Goal: Task Accomplishment & Management: Manage account settings

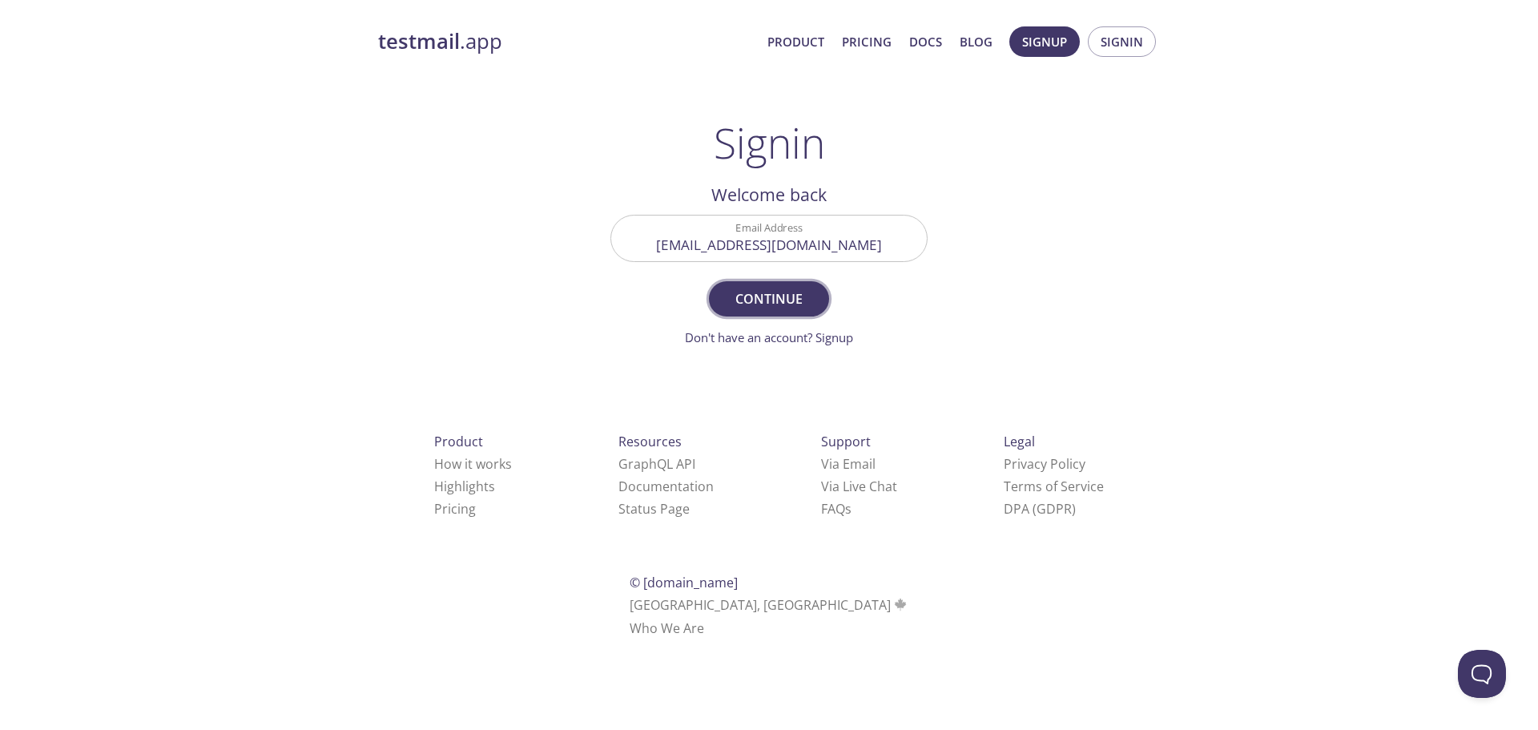
click at [796, 304] on span "Continue" at bounding box center [768, 299] width 85 height 22
click at [812, 247] on input "Signin Security Code" at bounding box center [769, 238] width 316 height 46
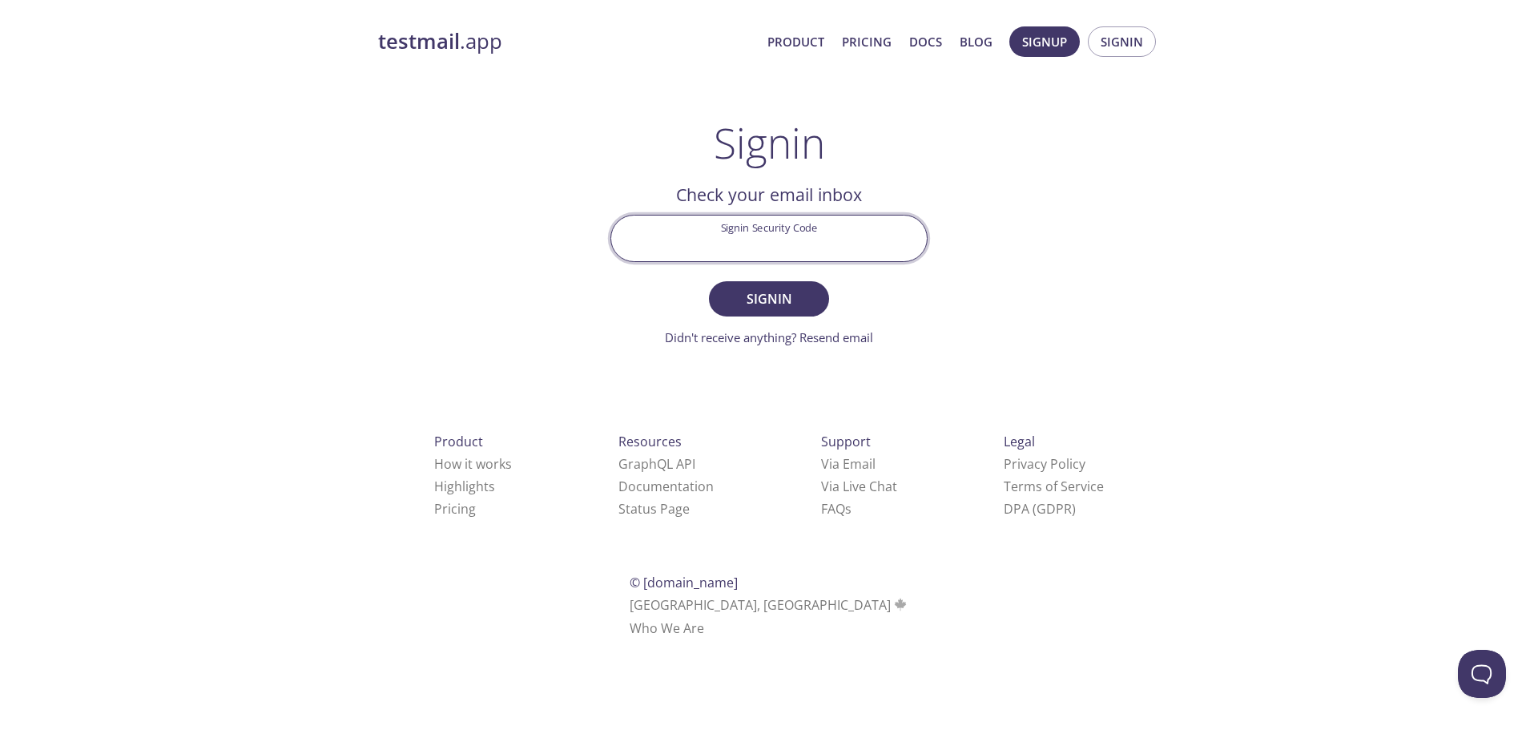
paste input "B8481MV"
type input "B8481MV"
click at [709, 281] on button "Signin" at bounding box center [769, 298] width 120 height 35
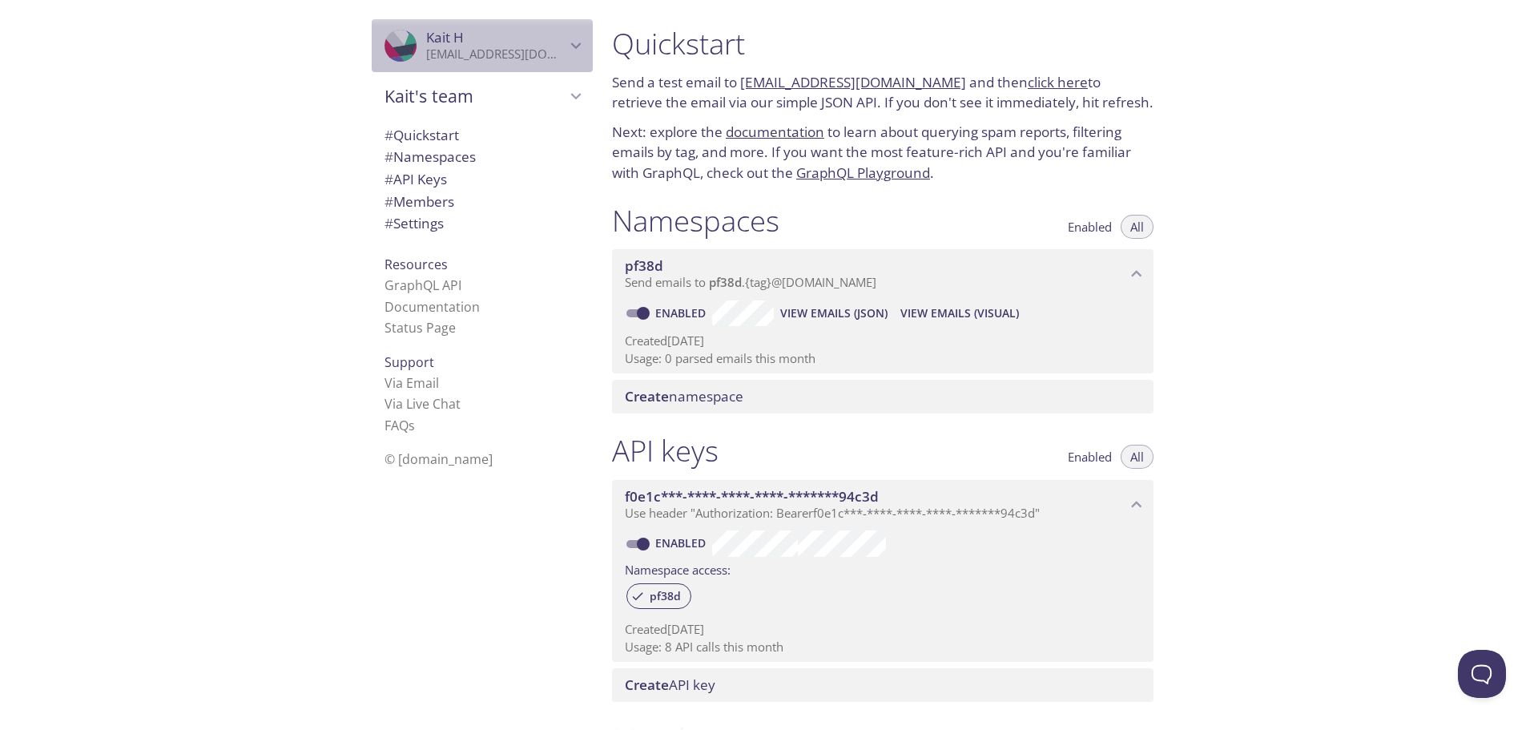
click at [502, 50] on p "[EMAIL_ADDRESS][DOMAIN_NAME]" at bounding box center [495, 54] width 139 height 16
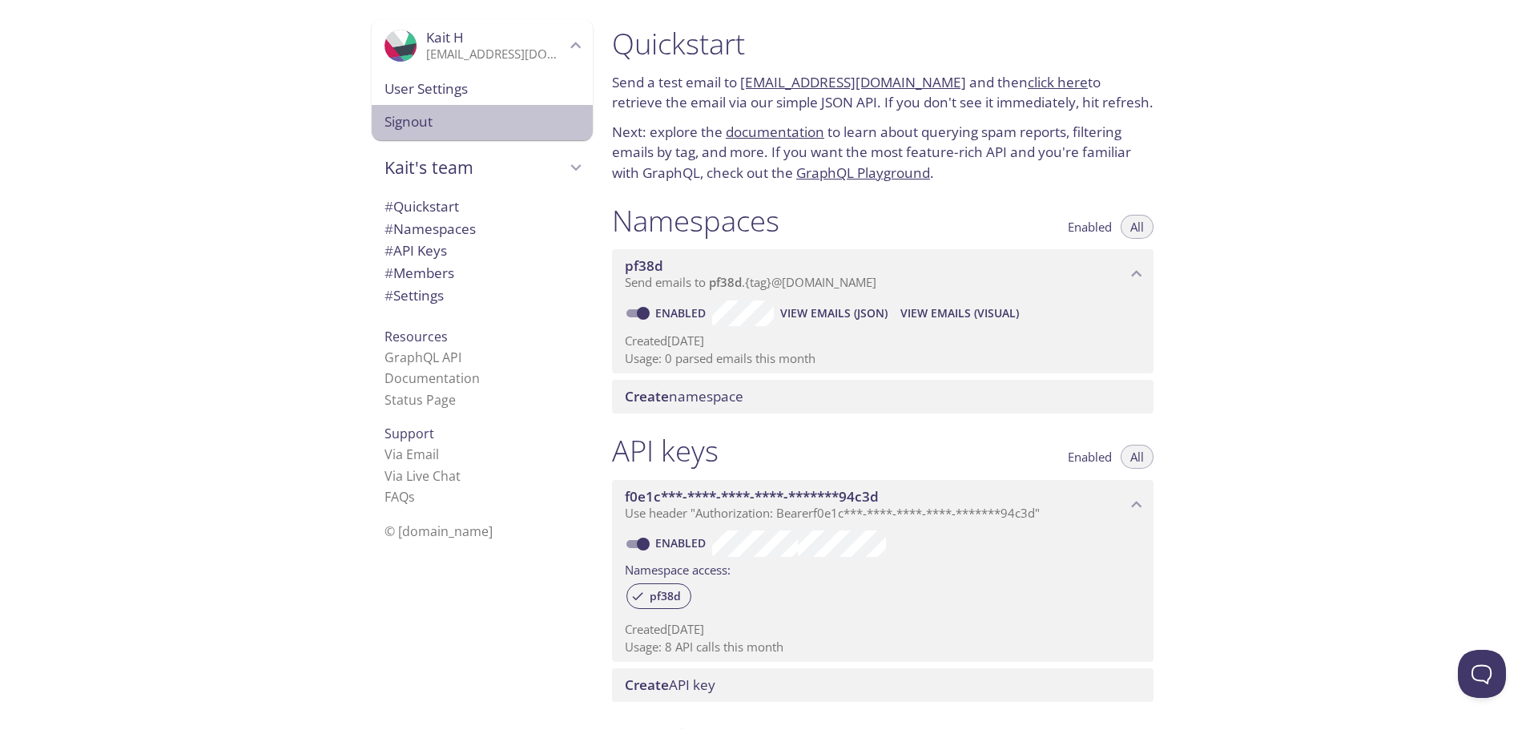
click at [396, 129] on span "Signout" at bounding box center [481, 121] width 195 height 21
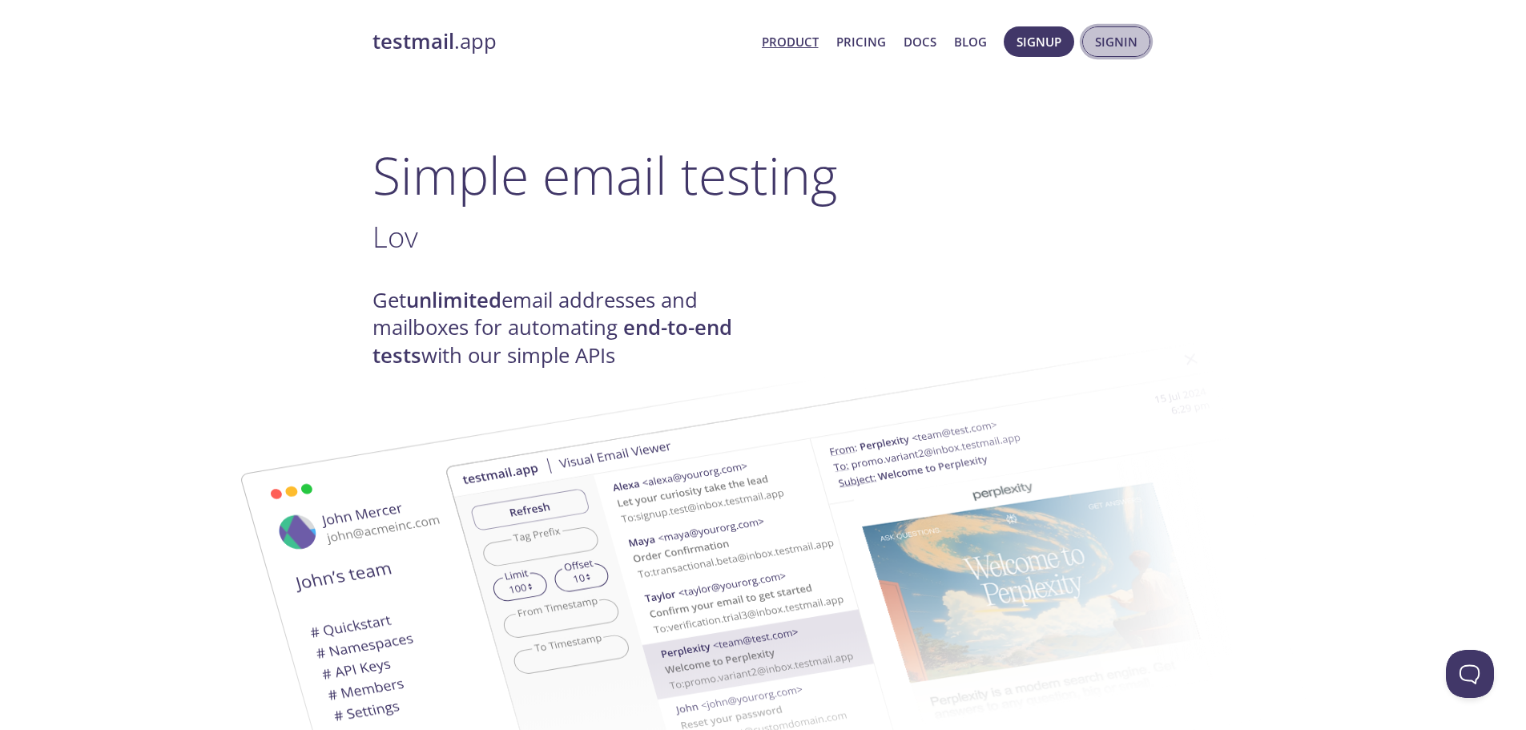
click at [1124, 49] on span "Signin" at bounding box center [1116, 41] width 42 height 21
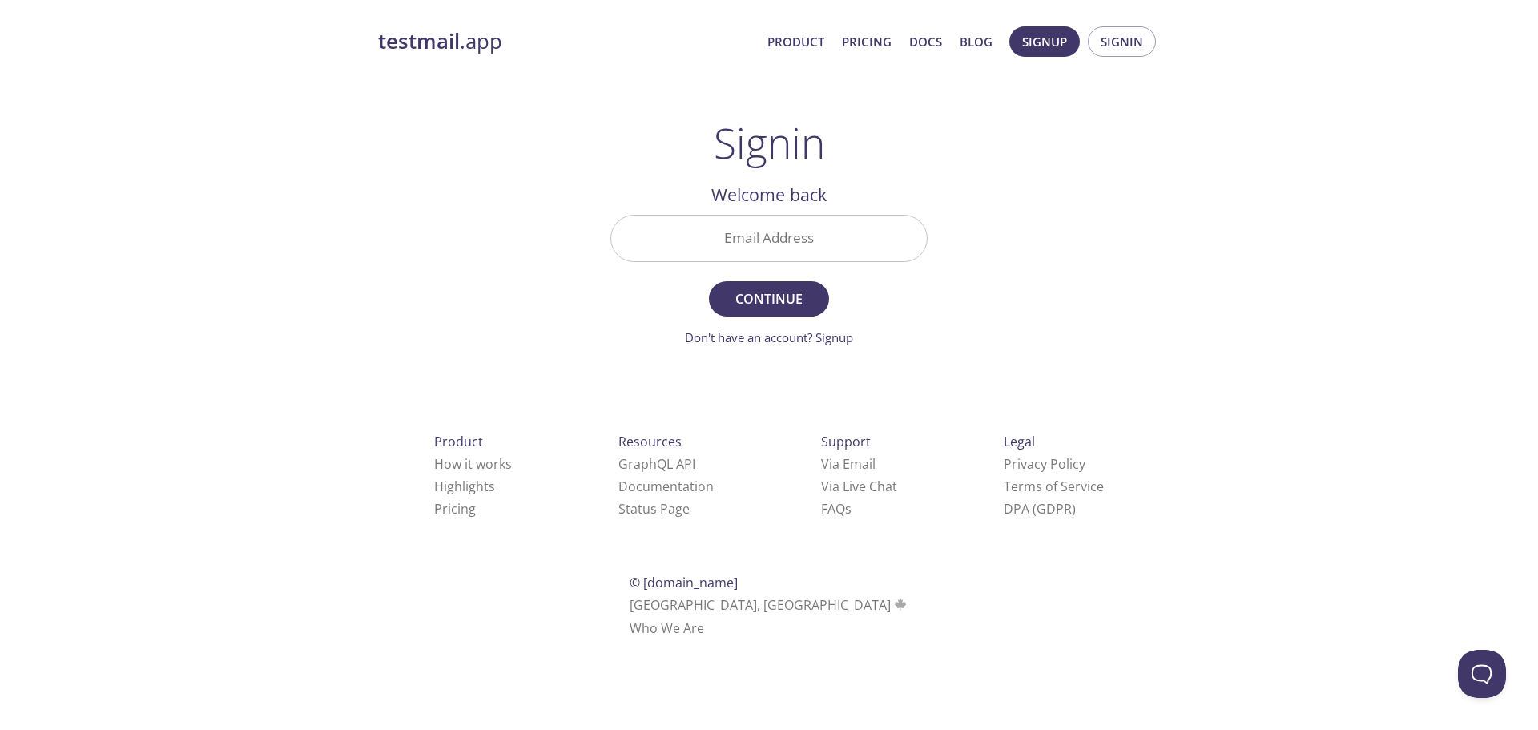
click at [832, 229] on input "Email Address" at bounding box center [769, 238] width 316 height 46
